Goal: Check status: Check status

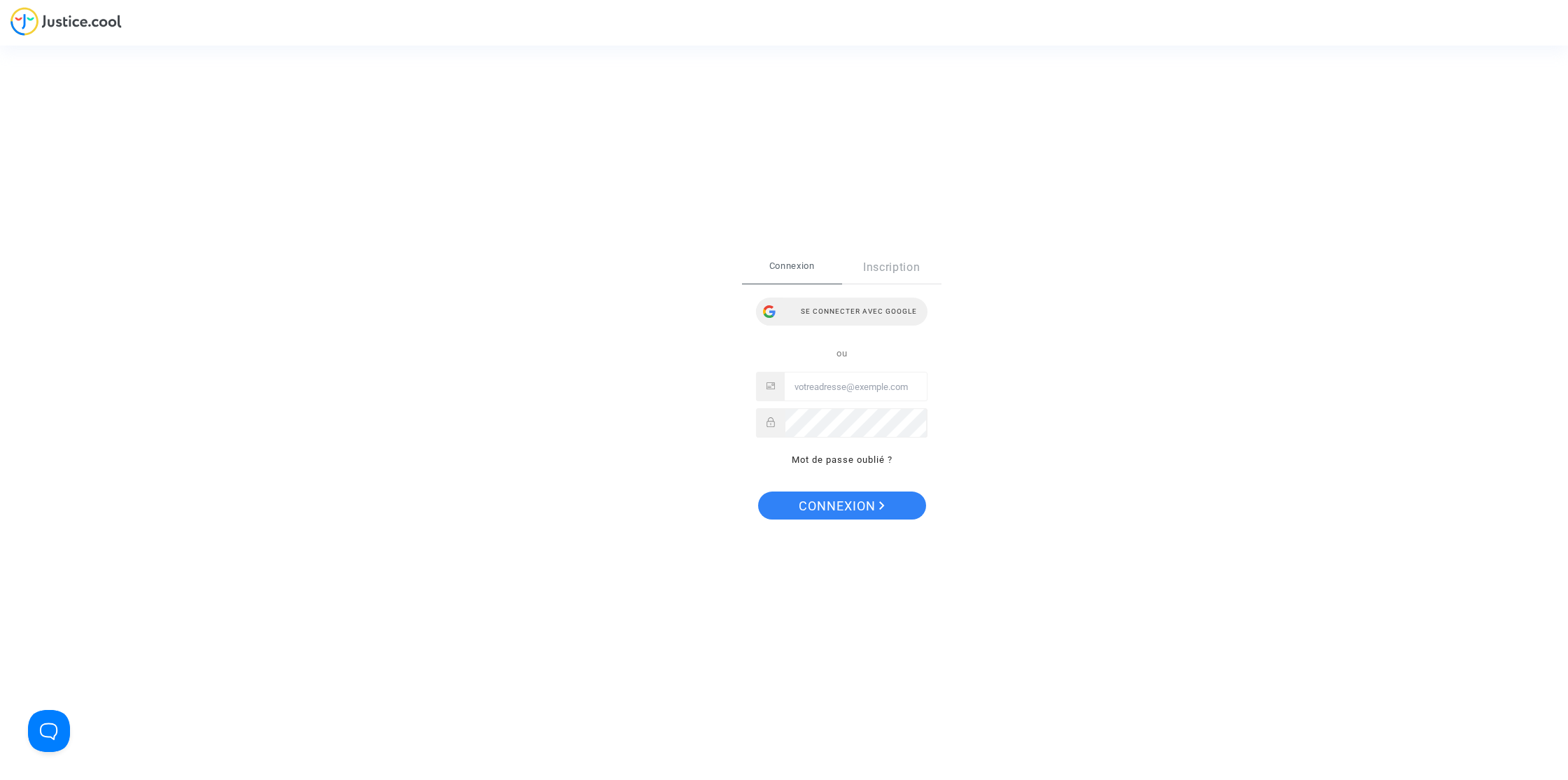
click at [891, 309] on div "Se connecter avec Google" at bounding box center [842, 311] width 172 height 28
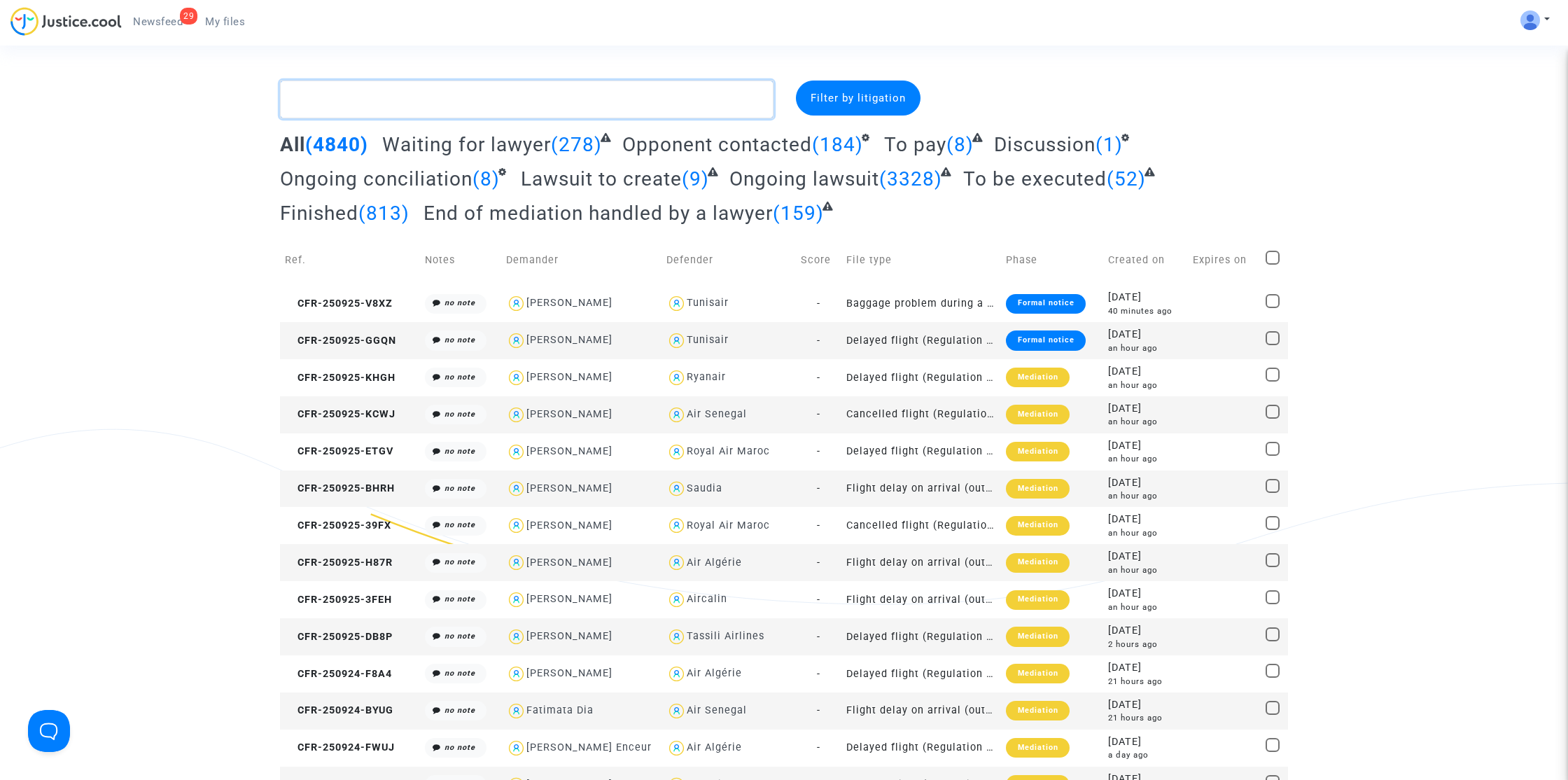
click at [583, 104] on textarea at bounding box center [527, 99] width 494 height 38
paste textarea "Youbi"
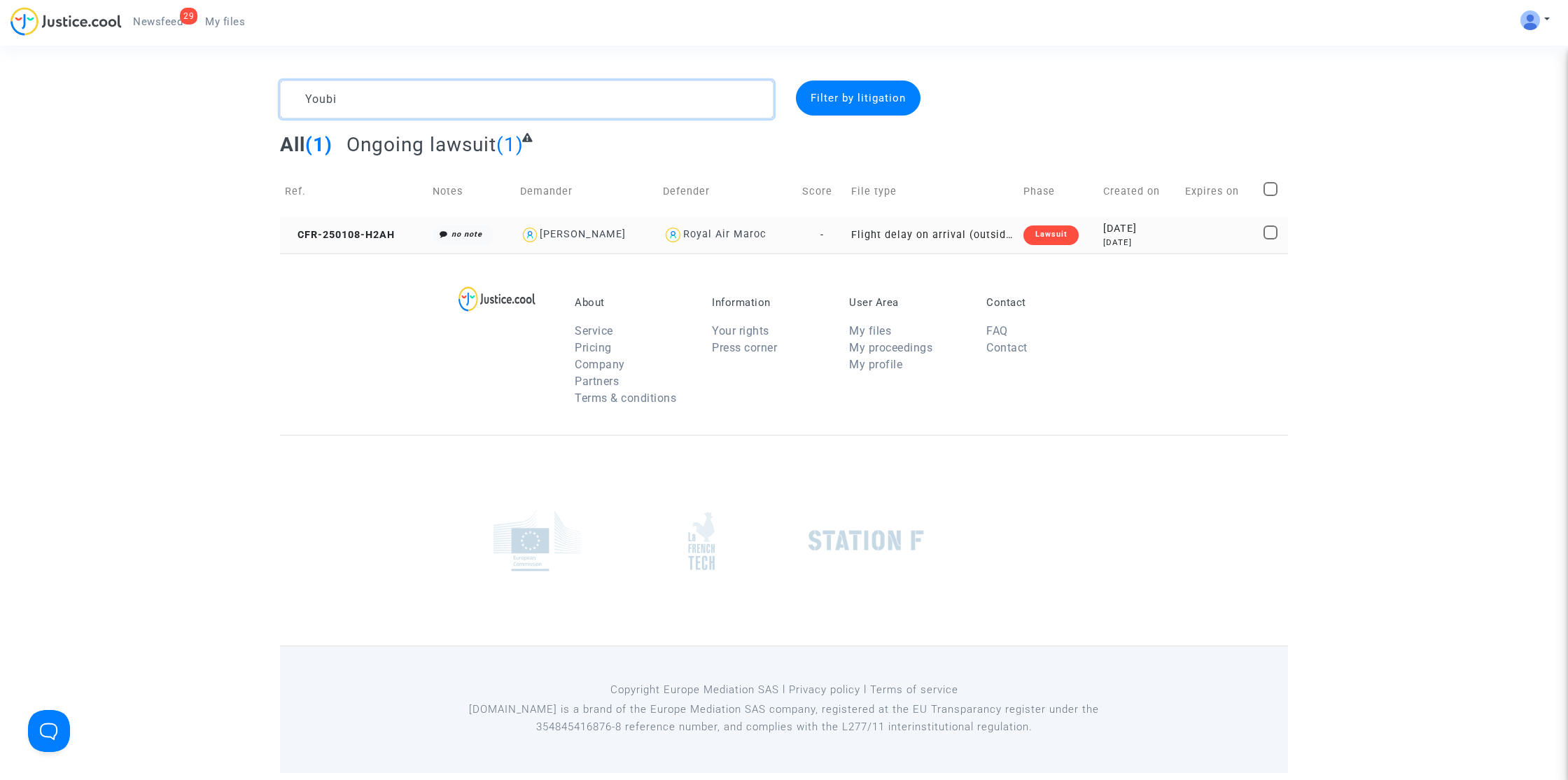
type textarea "Youbi"
click at [362, 242] on td "CFR-250108-H2AH" at bounding box center [354, 235] width 148 height 37
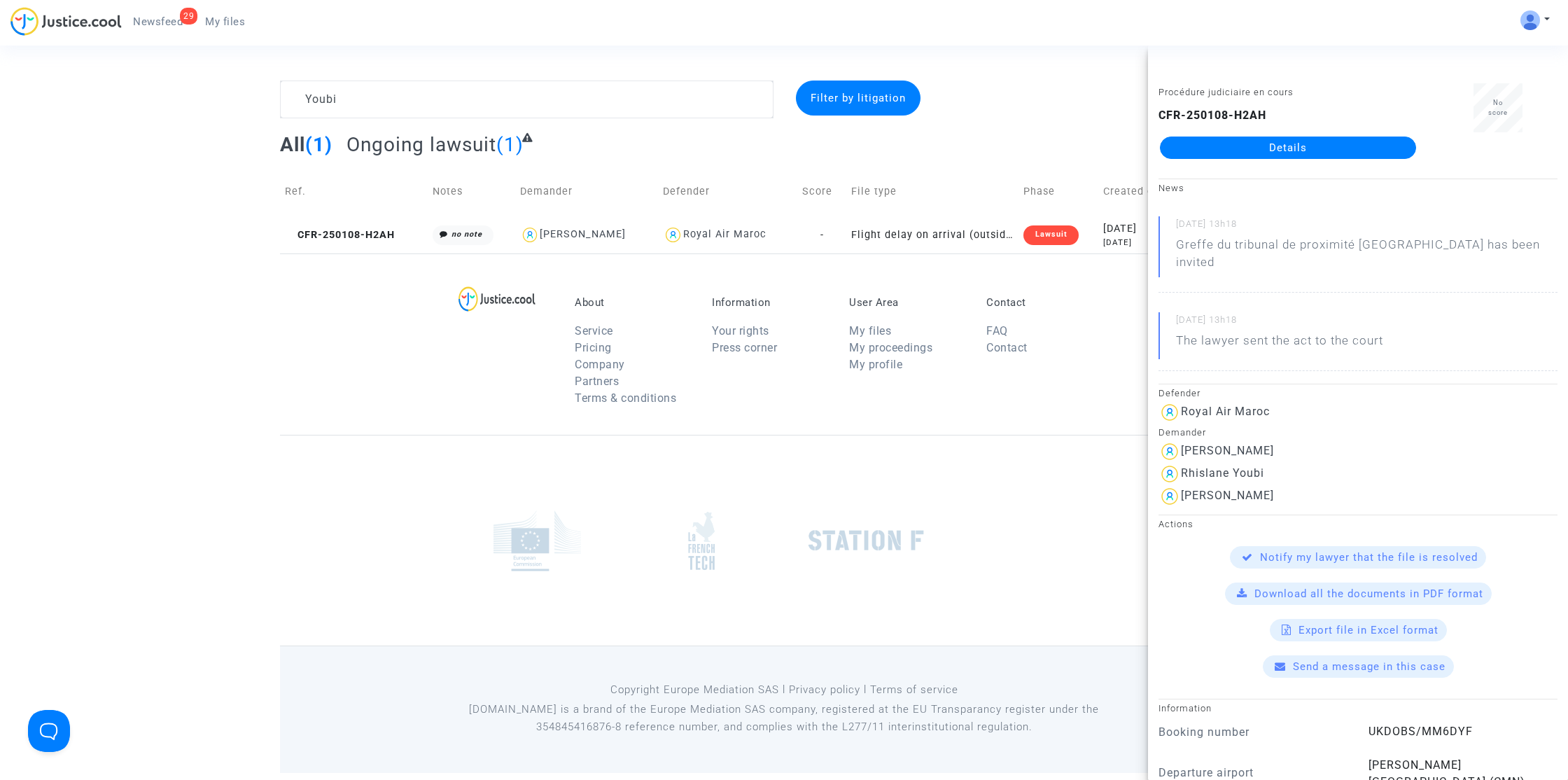
click at [1339, 151] on link "Details" at bounding box center [1288, 148] width 256 height 23
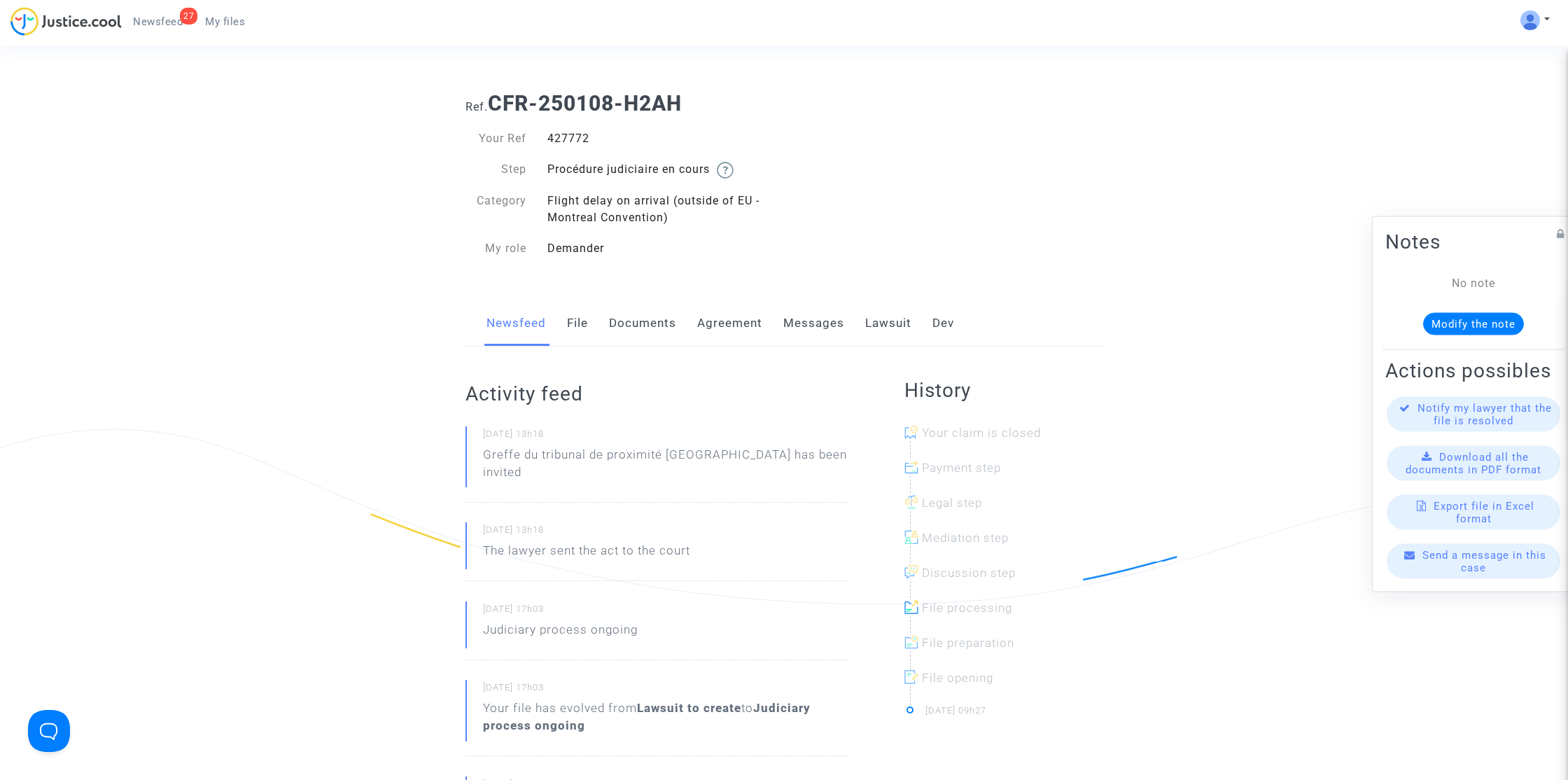
click at [885, 328] on link "Lawsuit" at bounding box center [888, 323] width 46 height 46
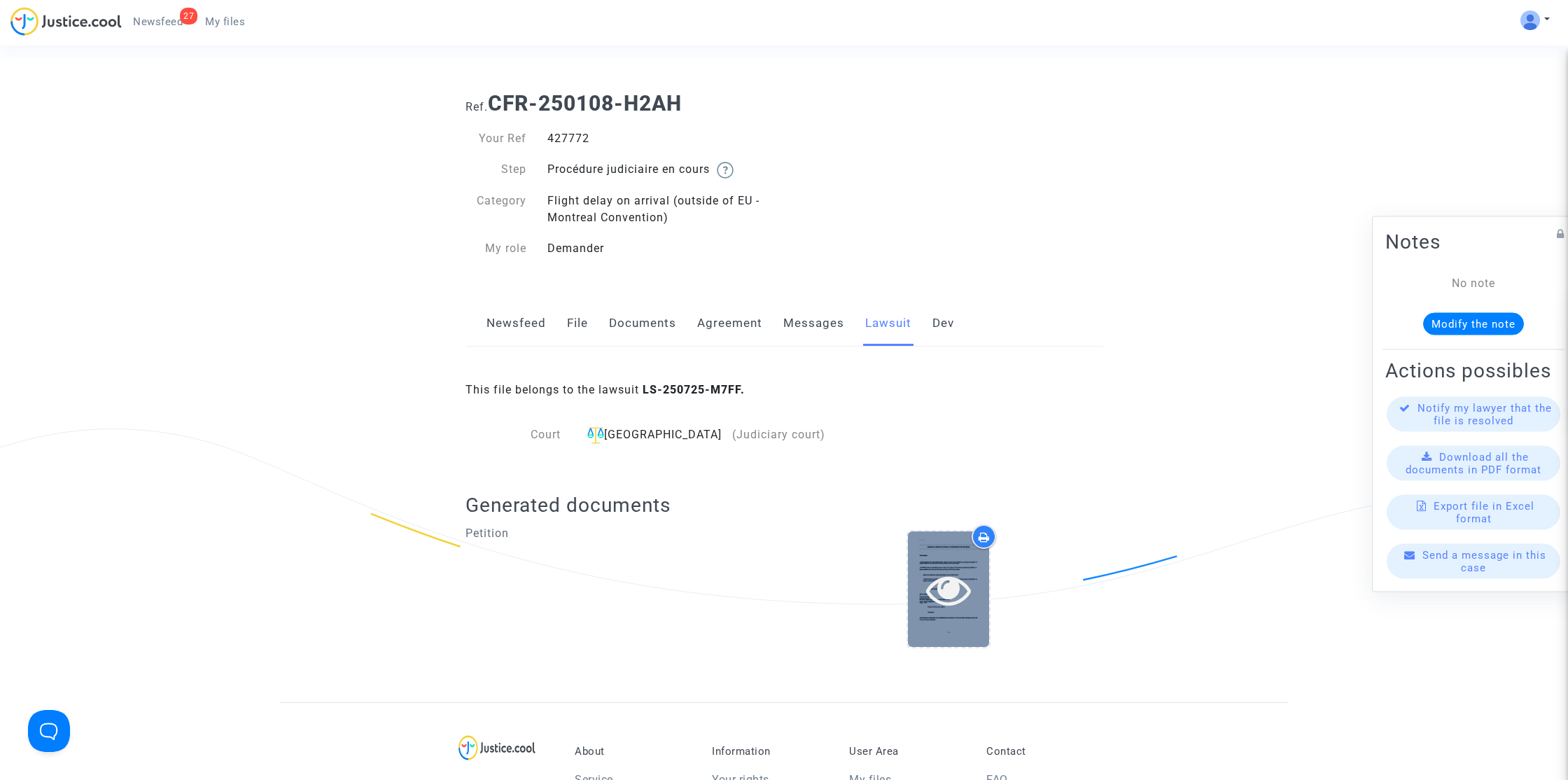
click at [964, 589] on icon at bounding box center [949, 589] width 45 height 45
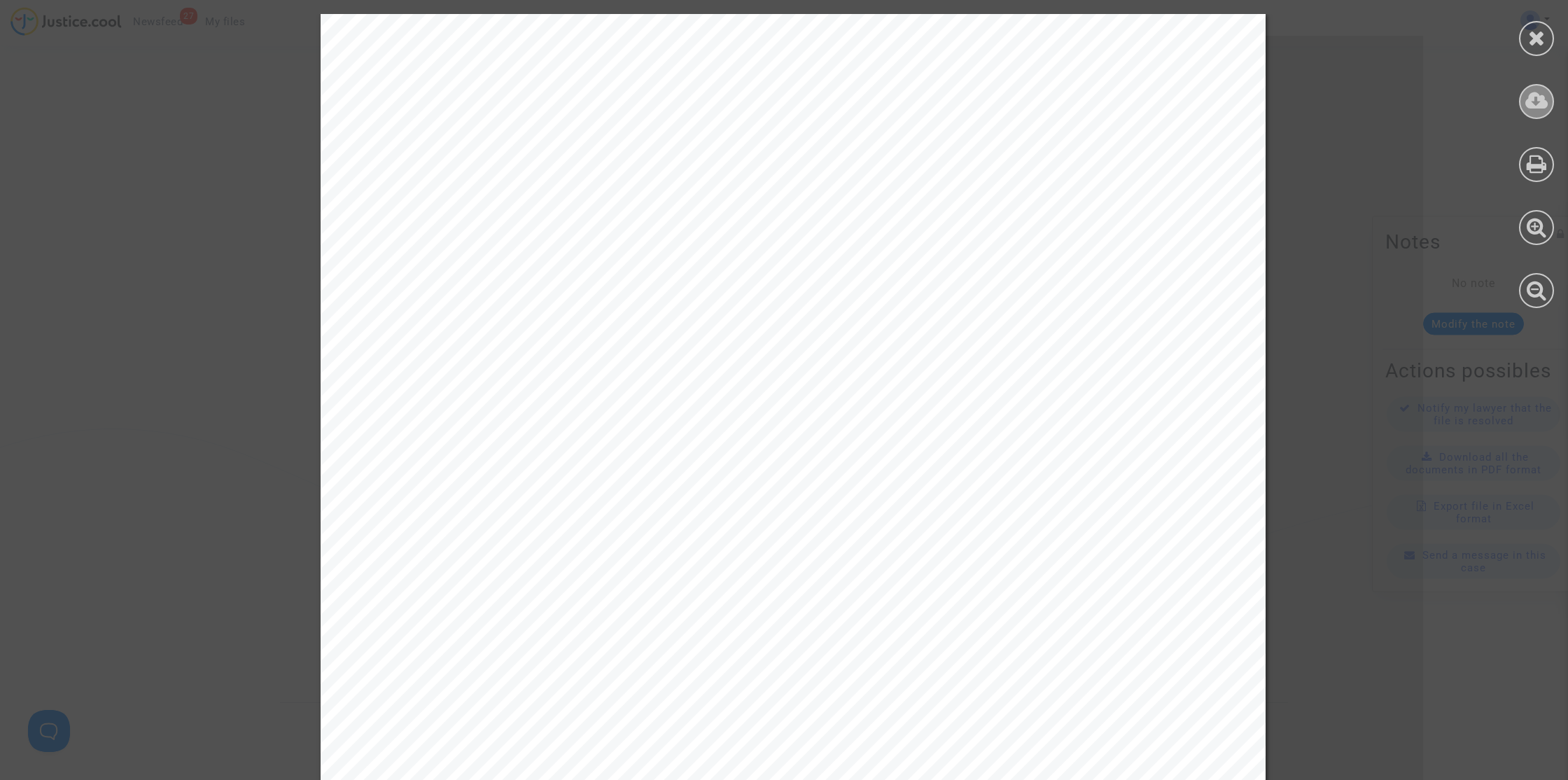
click at [1535, 106] on icon at bounding box center [1537, 101] width 23 height 21
